Goal: Navigation & Orientation: Find specific page/section

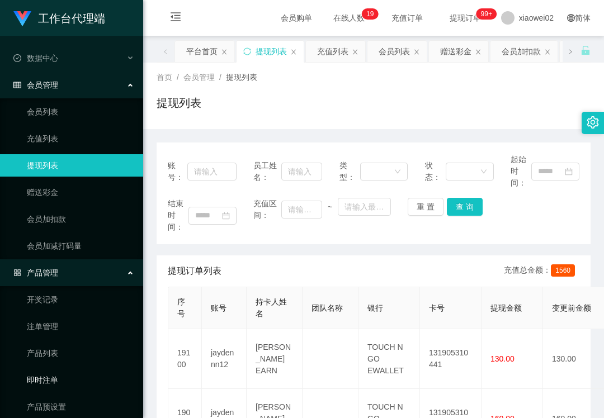
scroll to position [36, 0]
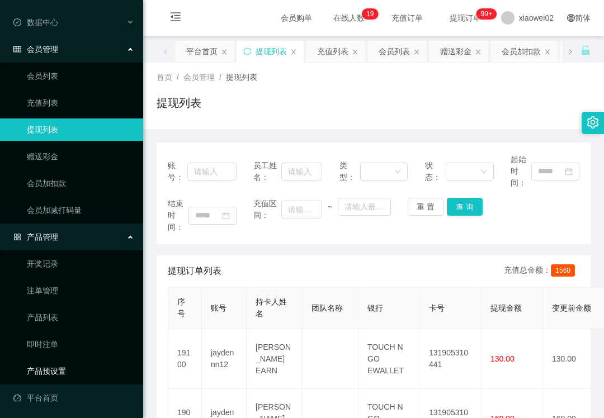
click at [75, 364] on link "产品预设置" at bounding box center [80, 371] width 107 height 22
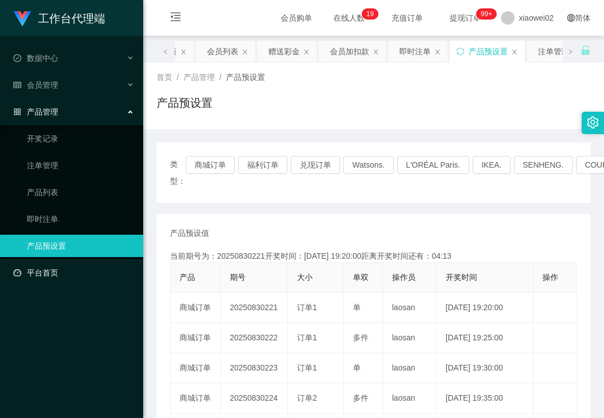
click at [60, 272] on link "平台首页" at bounding box center [73, 273] width 121 height 22
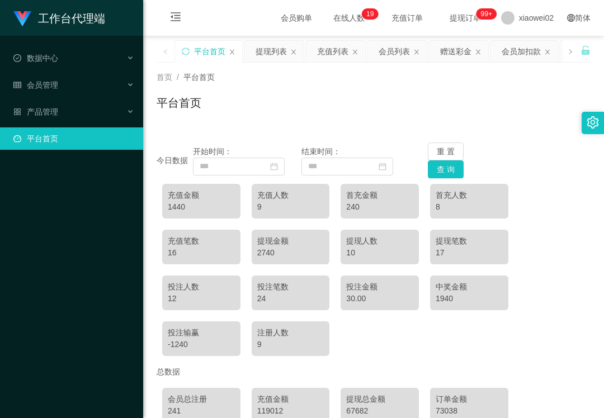
click at [260, 103] on div "平台首页" at bounding box center [374, 108] width 434 height 26
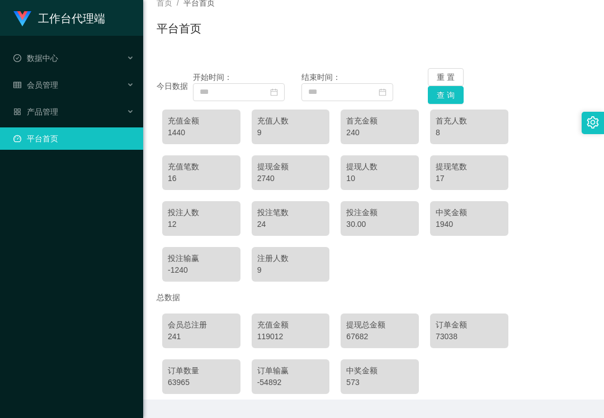
click at [179, 173] on div "16" at bounding box center [201, 179] width 67 height 12
click at [176, 159] on div "充值笔数 16" at bounding box center [201, 173] width 78 height 35
click at [176, 167] on div "充值笔数" at bounding box center [201, 167] width 67 height 12
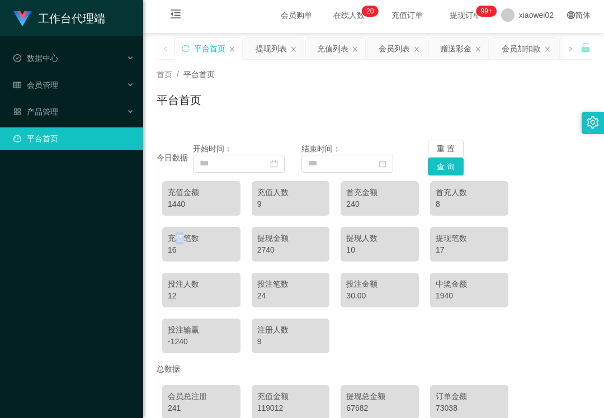
scroll to position [0, 0]
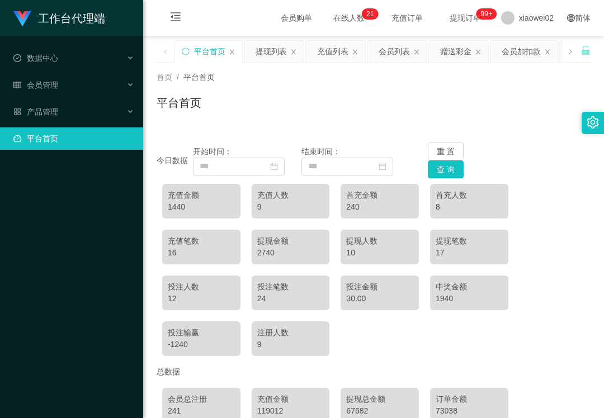
click at [109, 303] on div "工作台代理端 数据中心 会员管理 产品管理 平台首页" at bounding box center [71, 209] width 143 height 418
click at [45, 61] on span "数据中心" at bounding box center [35, 58] width 45 height 9
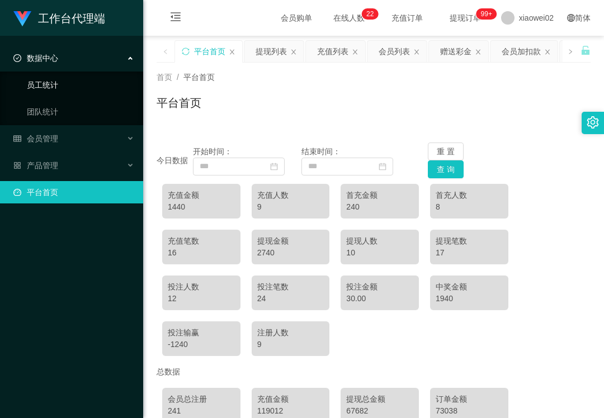
click at [50, 88] on link "员工统计" at bounding box center [80, 85] width 107 height 22
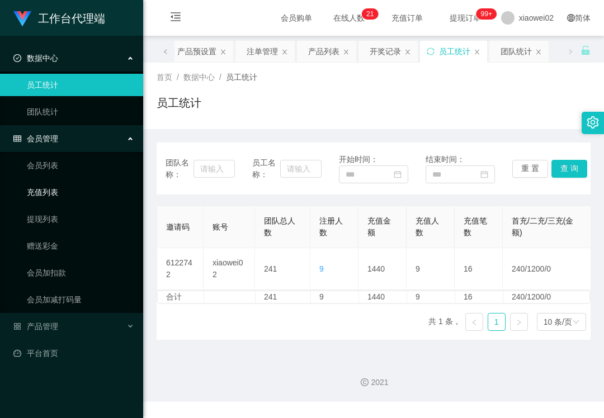
click at [68, 207] on ul "会员列表 充值列表 提现列表 赠送彩金 会员加扣款 会员加减打码量" at bounding box center [71, 232] width 143 height 161
click at [68, 191] on link "充值列表" at bounding box center [80, 192] width 107 height 22
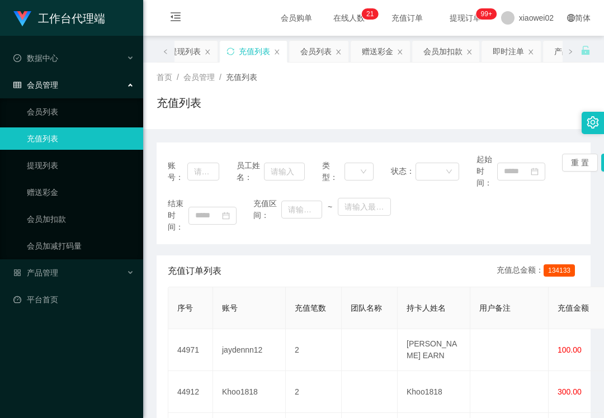
click at [54, 308] on ul "数据中心 员工统计 团队统计 会员管理 会员列表 充值列表 提现列表 赠送彩金 会员加扣款 会员加减打码量 产品管理 平台首页" at bounding box center [71, 179] width 143 height 286
click at [59, 291] on link "平台首页" at bounding box center [73, 300] width 121 height 22
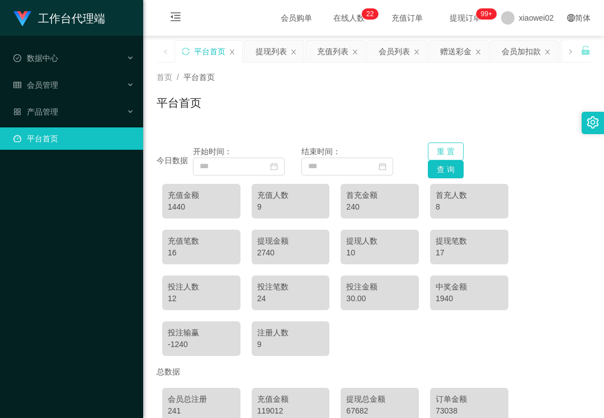
click at [443, 153] on button "重 置" at bounding box center [446, 152] width 36 height 18
